Goal: Task Accomplishment & Management: Use online tool/utility

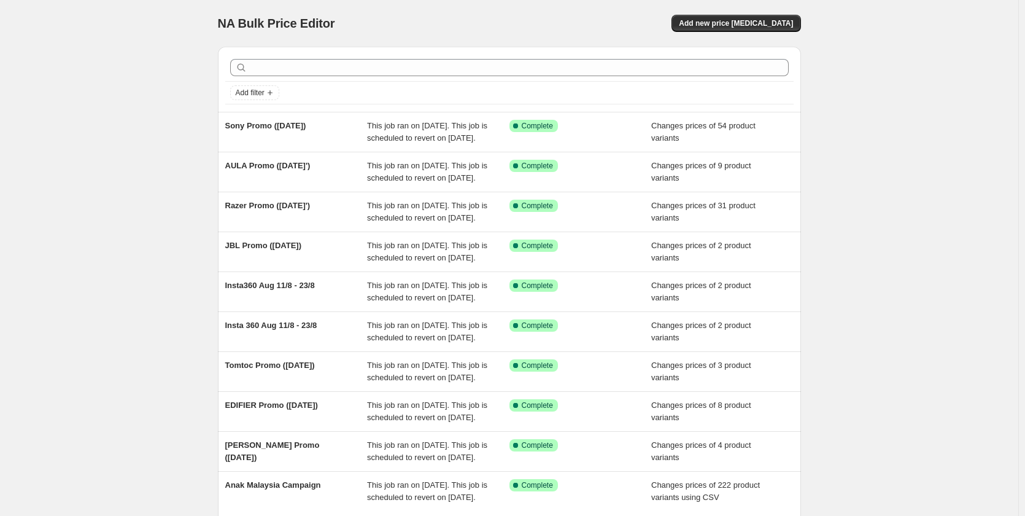
click at [20, 169] on div "NA Bulk Price Editor. This page is ready NA Bulk Price Editor Add new price [ME…" at bounding box center [509, 316] width 1018 height 632
click at [34, 161] on div "NA Bulk Price Editor. This page is ready NA Bulk Price Editor Add new price [ME…" at bounding box center [509, 316] width 1018 height 632
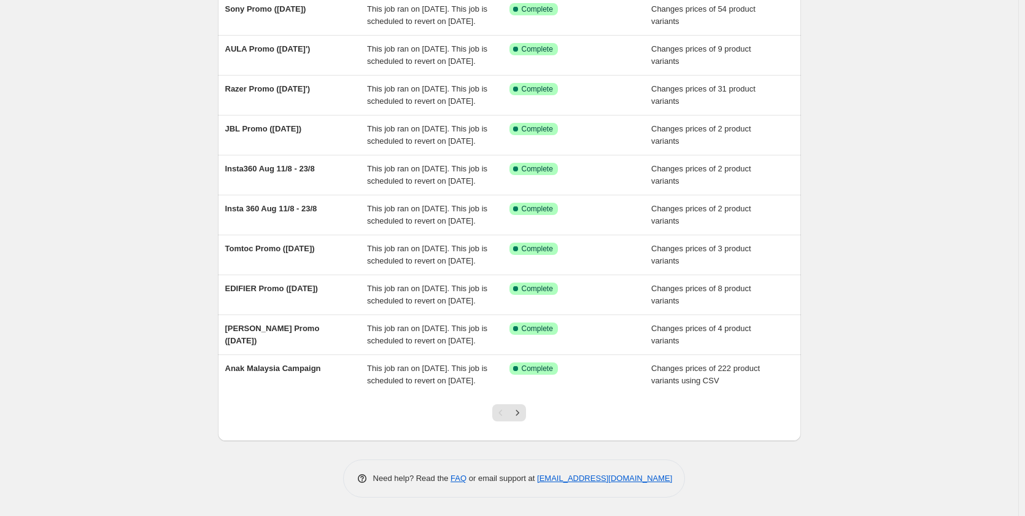
scroll to position [239, 0]
click at [529, 410] on div at bounding box center [509, 417] width 50 height 47
click at [526, 411] on button "Next" at bounding box center [517, 412] width 17 height 17
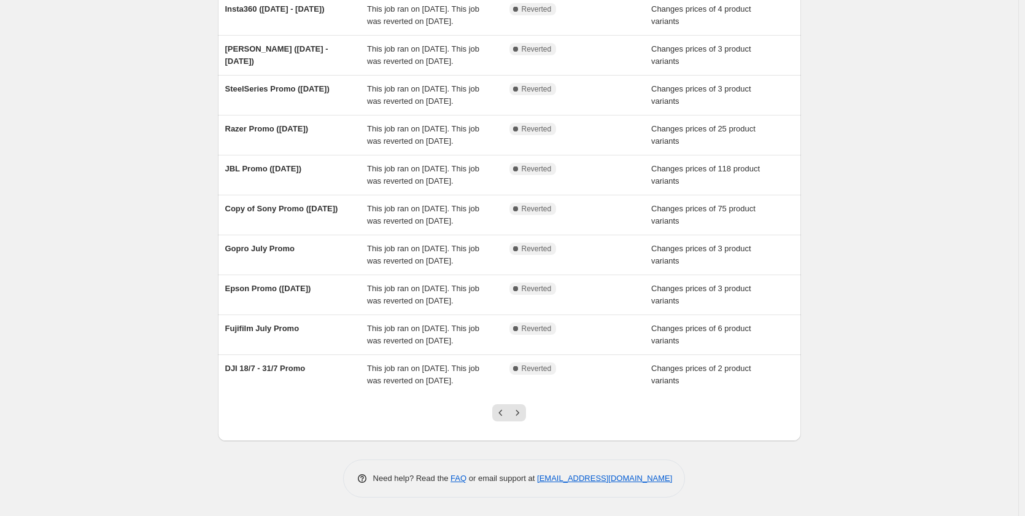
scroll to position [227, 0]
click at [520, 408] on icon "Next" at bounding box center [517, 412] width 12 height 12
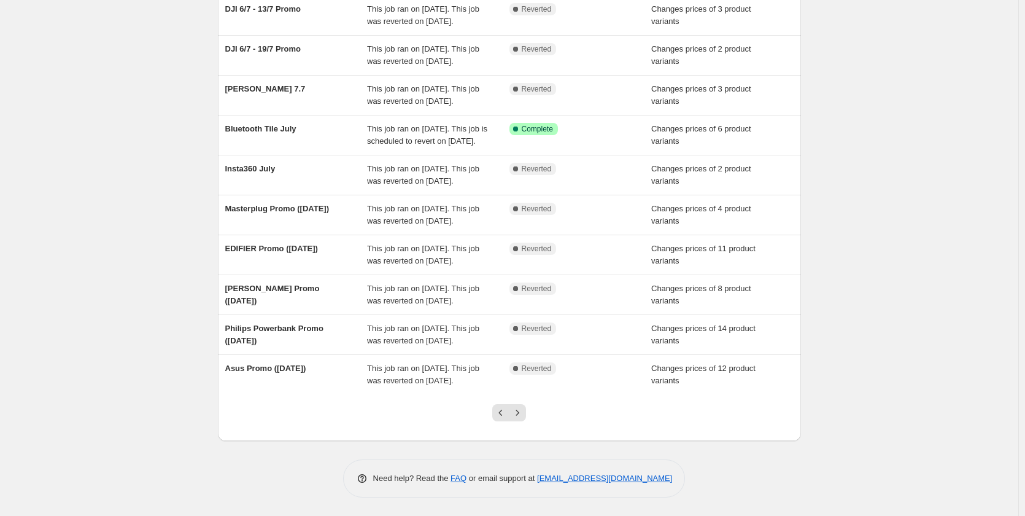
scroll to position [166, 0]
click at [522, 419] on button "Next" at bounding box center [517, 412] width 17 height 17
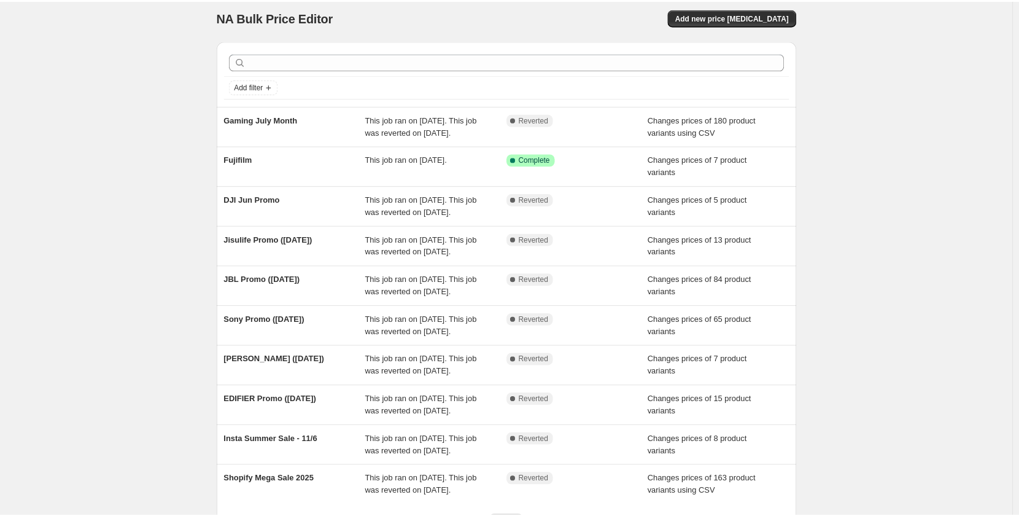
scroll to position [0, 0]
